Goal: Information Seeking & Learning: Learn about a topic

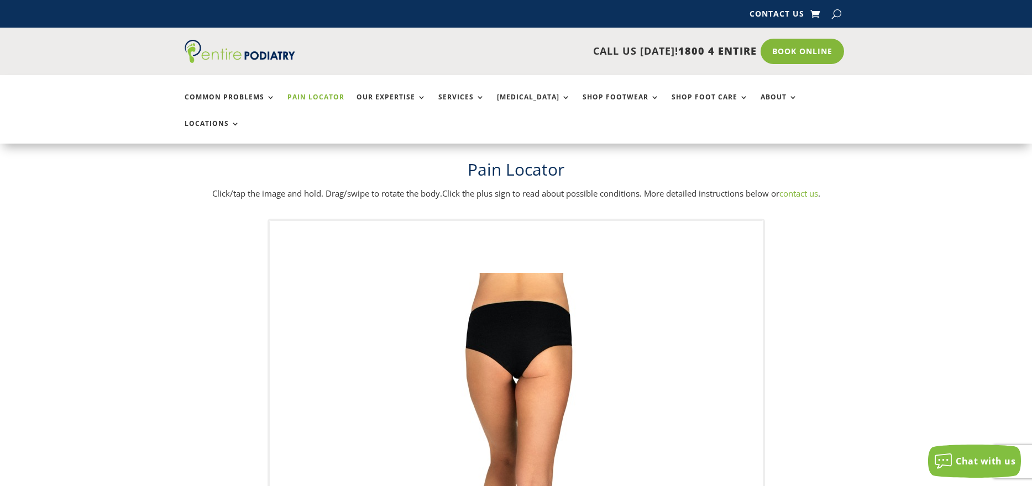
click at [543, 286] on img at bounding box center [516, 494] width 305 height 442
click at [495, 310] on div at bounding box center [496, 315] width 11 height 11
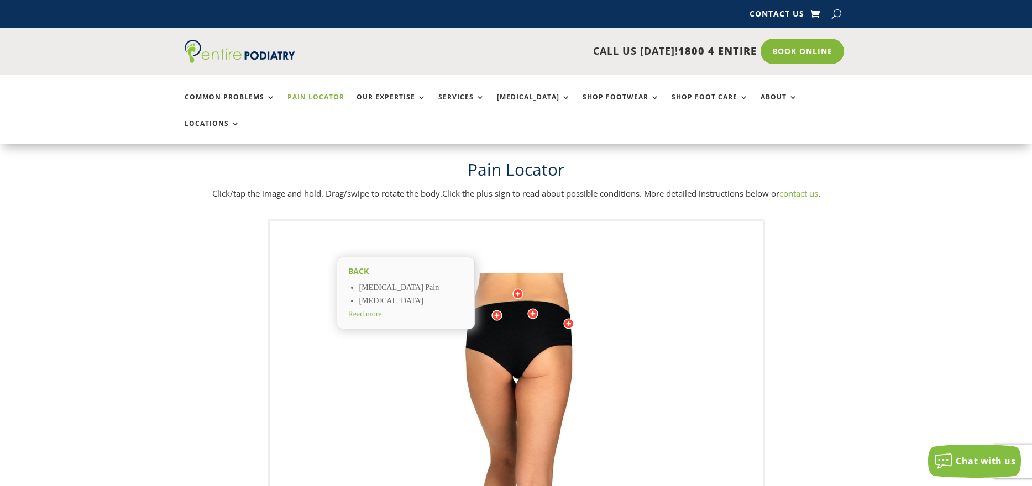
click at [367, 310] on span "Read more" at bounding box center [365, 314] width 34 height 8
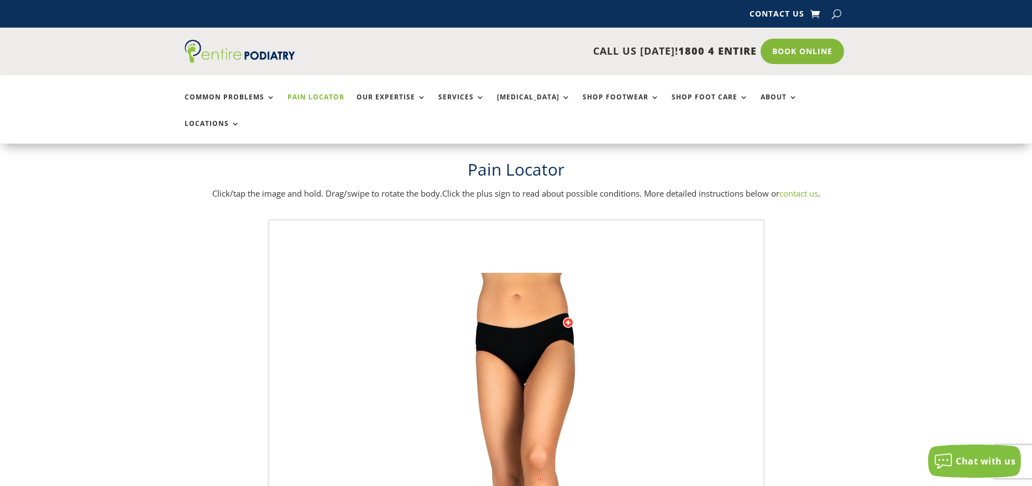
drag, startPoint x: 541, startPoint y: 385, endPoint x: 606, endPoint y: 371, distance: 66.8
click at [652, 380] on img at bounding box center [516, 494] width 305 height 442
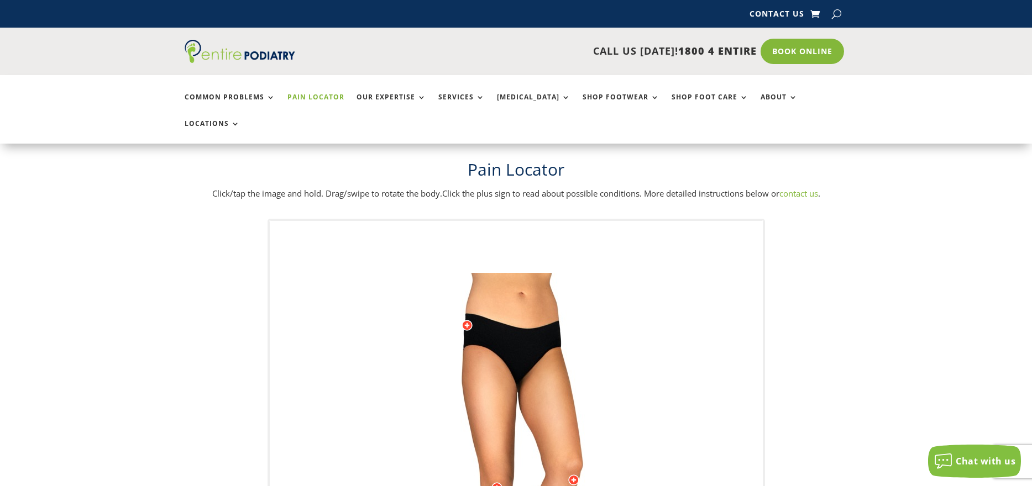
drag, startPoint x: 500, startPoint y: 353, endPoint x: 709, endPoint y: 353, distance: 209.0
click at [709, 353] on div "Back Sacroiliac Joint Pain Sciatica Read more Licensed to Lee-Archer Arts & Med…" at bounding box center [516, 494] width 493 height 547
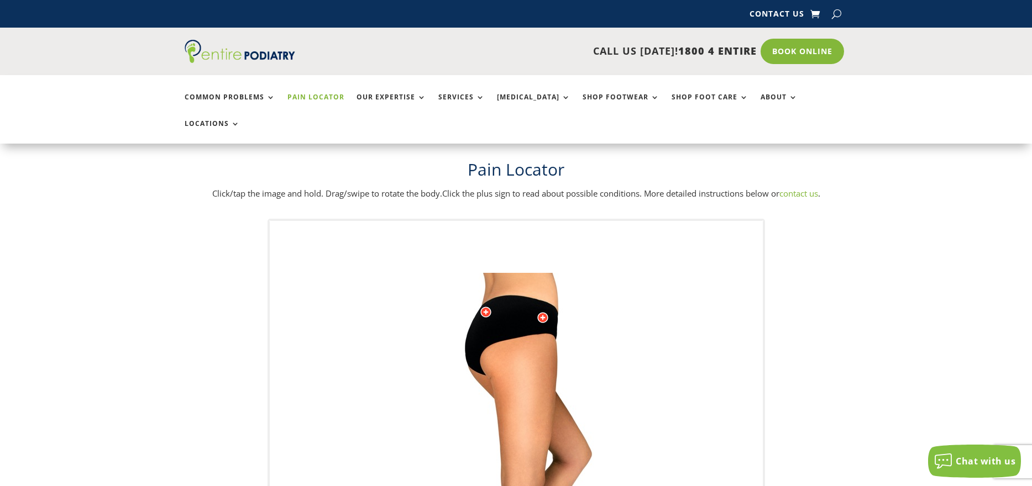
drag, startPoint x: 462, startPoint y: 342, endPoint x: 651, endPoint y: 351, distance: 188.7
click at [651, 351] on img at bounding box center [516, 494] width 305 height 442
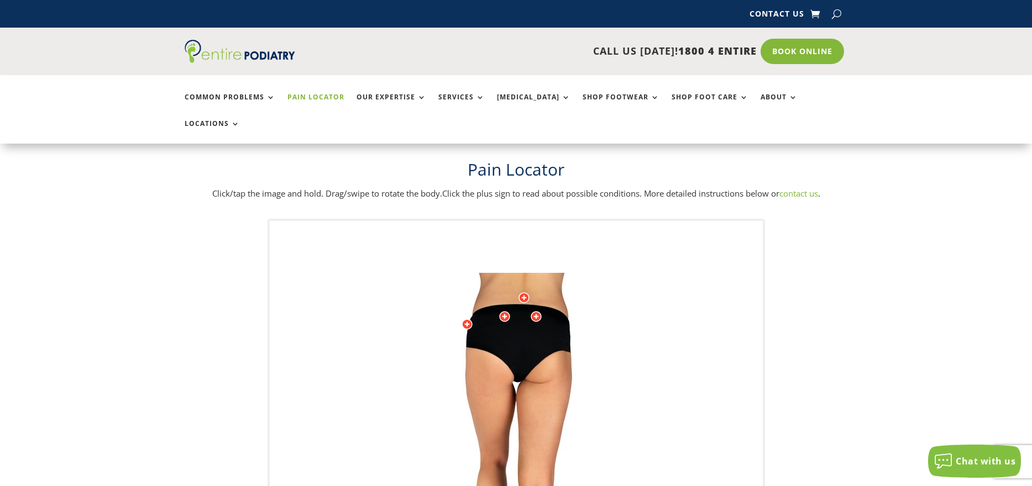
drag, startPoint x: 484, startPoint y: 360, endPoint x: 416, endPoint y: 365, distance: 68.1
click at [416, 365] on img at bounding box center [516, 494] width 305 height 442
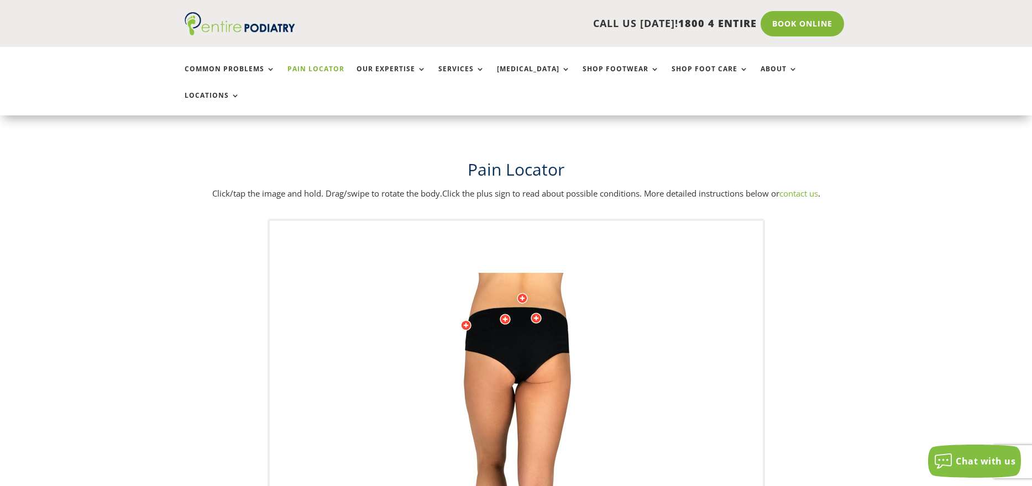
scroll to position [305, 0]
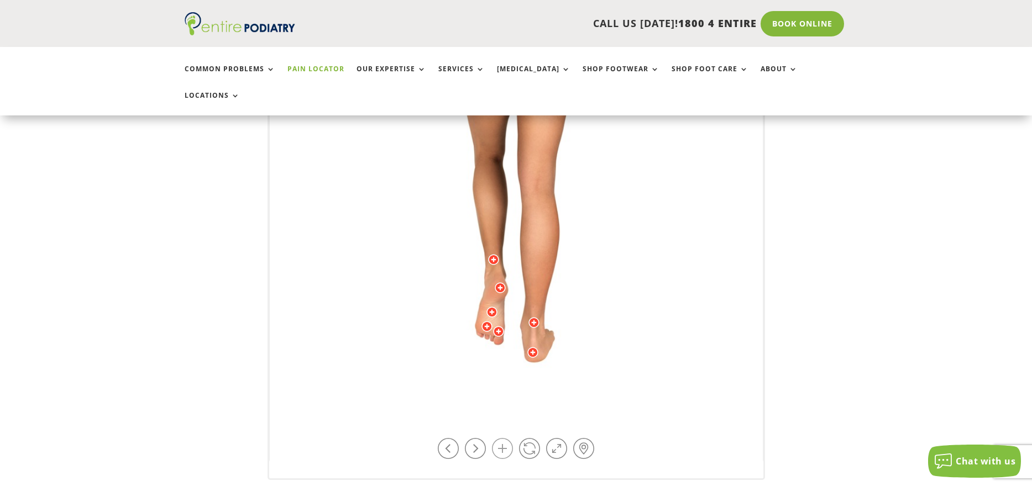
click at [504, 438] on link at bounding box center [502, 448] width 21 height 21
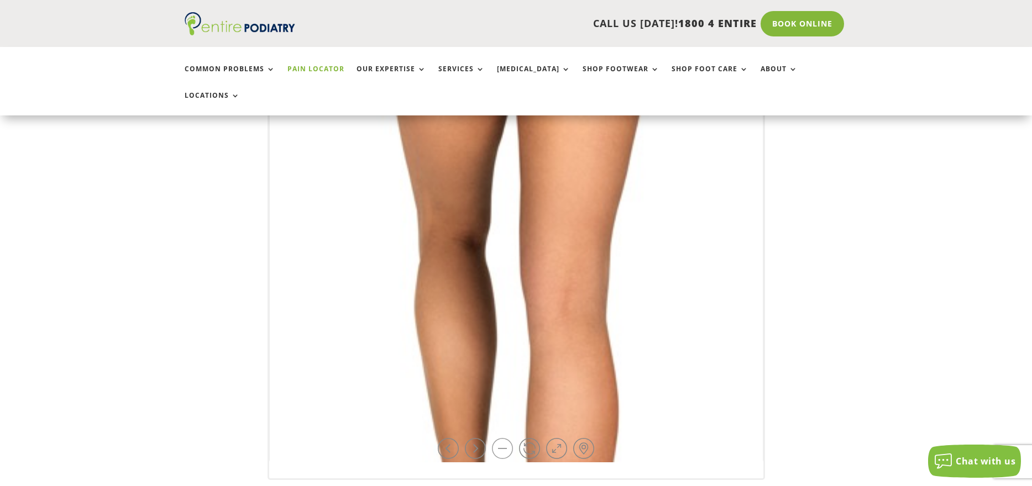
drag, startPoint x: 505, startPoint y: 228, endPoint x: 510, endPoint y: 418, distance: 190.2
click at [510, 418] on div "Back Sacroiliac Joint Pain Sciatica Read more Licensed to Lee-Archer Arts & Med…" at bounding box center [516, 189] width 493 height 547
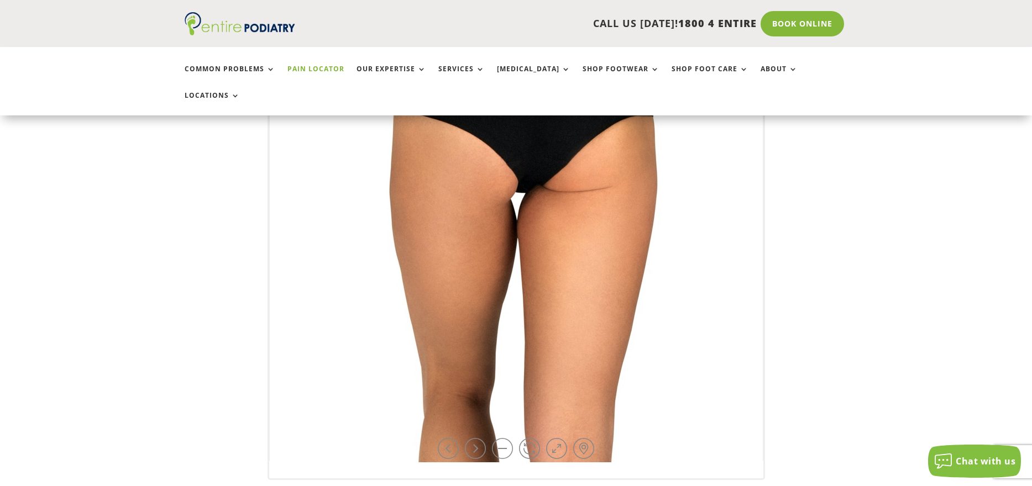
drag, startPoint x: 525, startPoint y: 278, endPoint x: 527, endPoint y: 468, distance: 189.6
click at [527, 468] on div "Back Sacroiliac Joint Pain Sciatica Read more Licensed to Lee-Archer Arts & Med…" at bounding box center [516, 205] width 1032 height 584
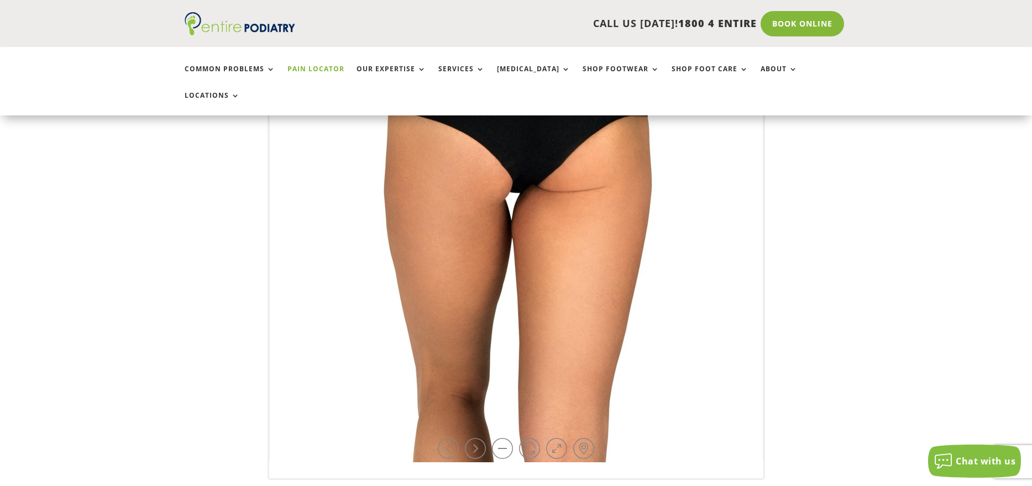
drag, startPoint x: 567, startPoint y: 311, endPoint x: 562, endPoint y: 442, distance: 130.6
click at [562, 442] on div "Back Sacroiliac Joint Pain Sciatica Read more Licensed to Lee-Archer Arts & Med…" at bounding box center [517, 197] width 498 height 567
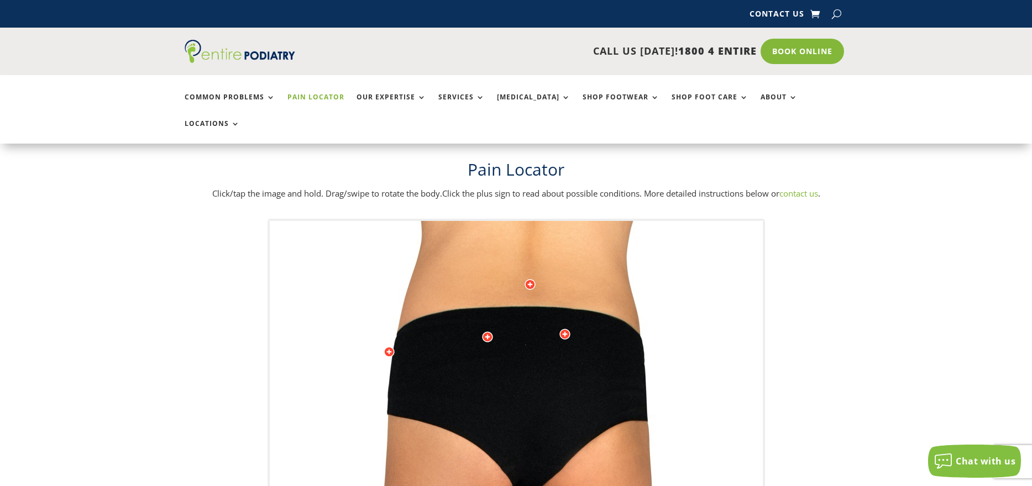
click at [490, 332] on div at bounding box center [487, 337] width 11 height 11
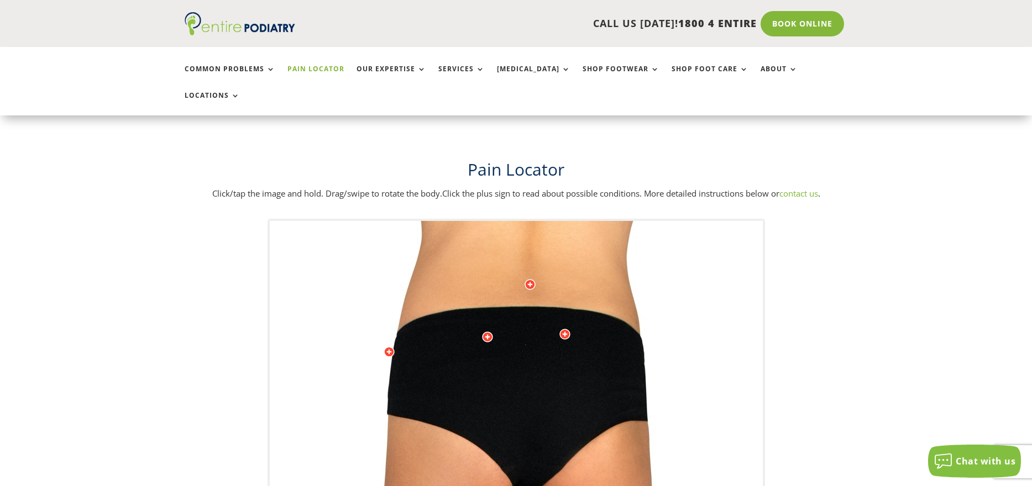
scroll to position [534, 0]
